Goal: Task Accomplishment & Management: Manage account settings

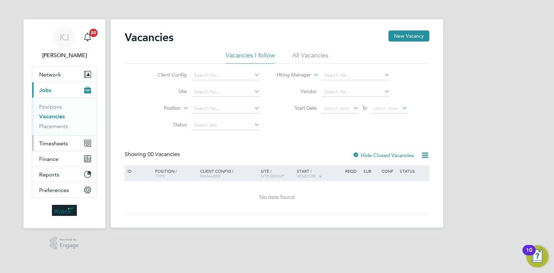
click at [48, 138] on button "Timesheets" at bounding box center [64, 143] width 64 height 15
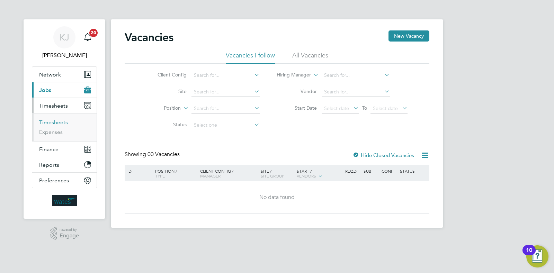
click at [66, 124] on link "Timesheets" at bounding box center [53, 122] width 29 height 7
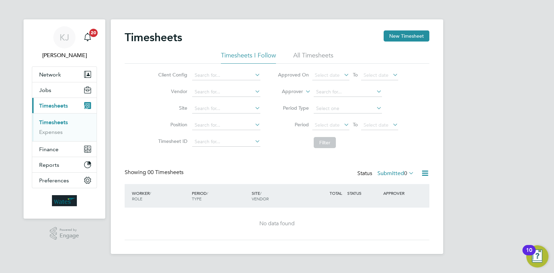
click at [407, 172] on icon at bounding box center [407, 173] width 0 height 10
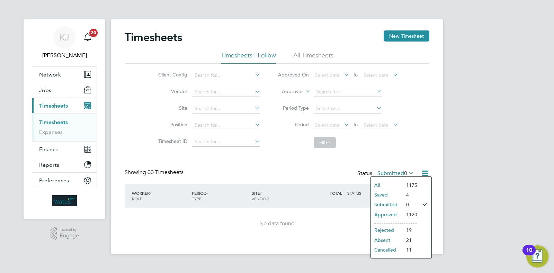
click at [402, 196] on li "4" at bounding box center [409, 195] width 15 height 10
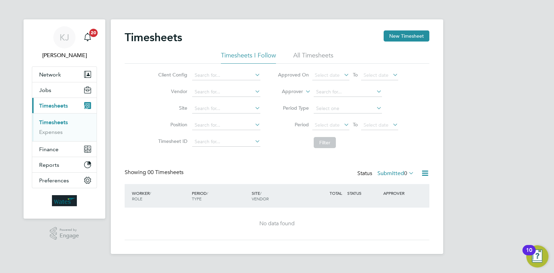
click at [401, 176] on label "Submitted 0" at bounding box center [395, 173] width 37 height 7
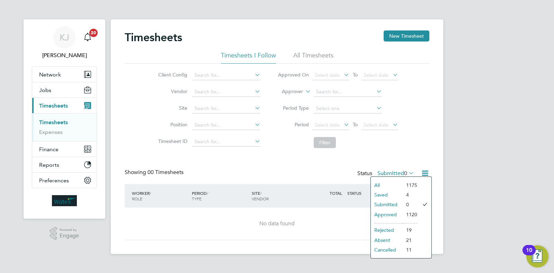
click at [386, 193] on li "Saved" at bounding box center [387, 195] width 32 height 10
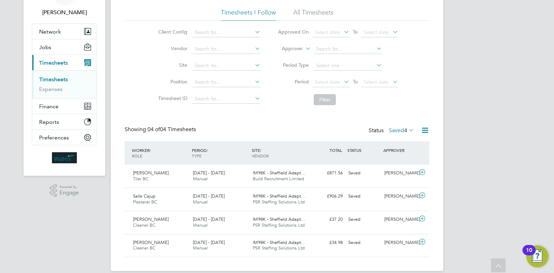
click at [404, 133] on span "4" at bounding box center [405, 130] width 3 height 7
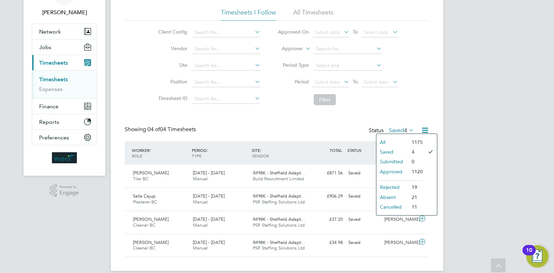
click at [398, 170] on li "Approved" at bounding box center [392, 172] width 32 height 10
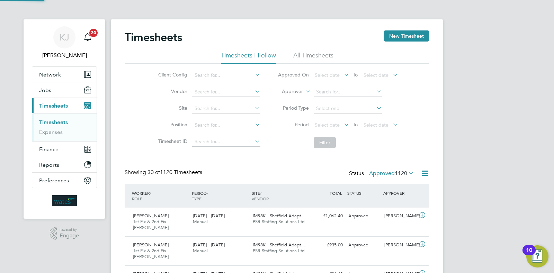
scroll to position [3, 3]
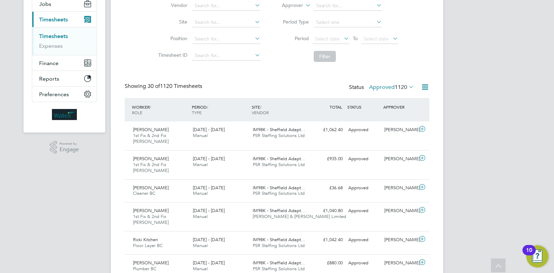
click at [404, 90] on span "1120" at bounding box center [400, 87] width 12 height 7
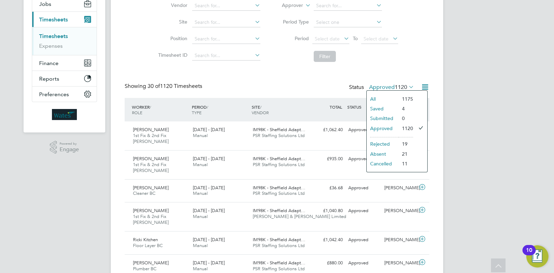
click at [389, 118] on li "Submitted" at bounding box center [382, 118] width 32 height 10
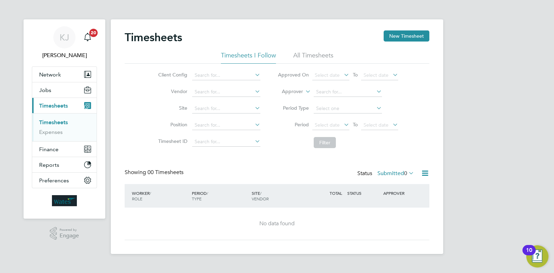
click at [405, 170] on span "0" at bounding box center [405, 173] width 3 height 7
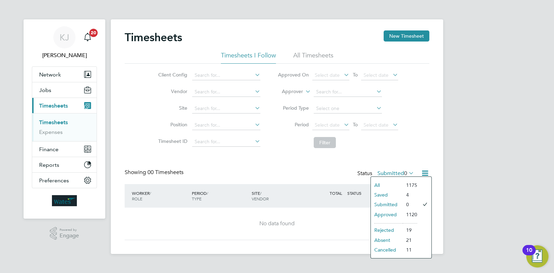
click at [390, 196] on li "Saved" at bounding box center [387, 195] width 32 height 10
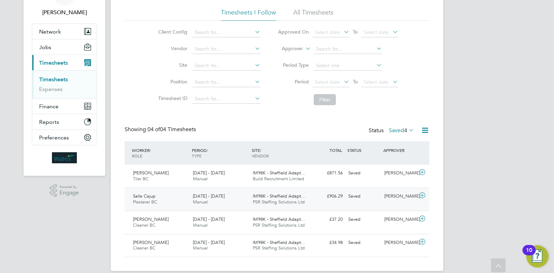
click at [359, 207] on div "Salla Cajup Plasterer BC 13 - 19 Sep 2025 13 - 19 Sep 2025 Manual IM98K - Sheff…" at bounding box center [277, 199] width 304 height 23
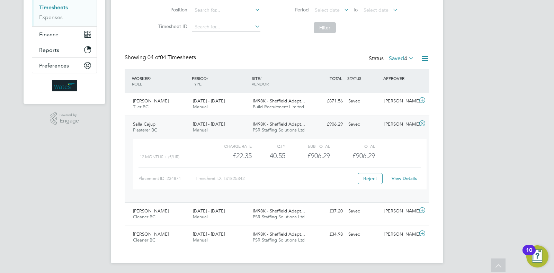
click at [268, 151] on div "40.55" at bounding box center [269, 155] width 34 height 11
click at [317, 155] on div "£906.29" at bounding box center [307, 155] width 45 height 11
click at [403, 176] on div "View Details" at bounding box center [404, 178] width 34 height 11
click at [404, 177] on link "View Details" at bounding box center [403, 178] width 25 height 6
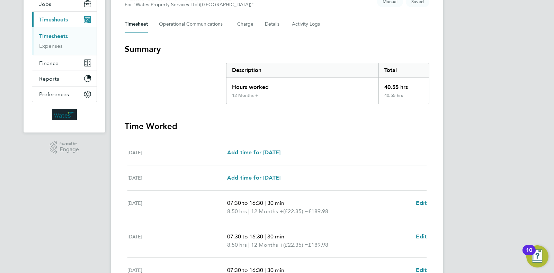
scroll to position [15, 0]
